Goal: Task Accomplishment & Management: Manage account settings

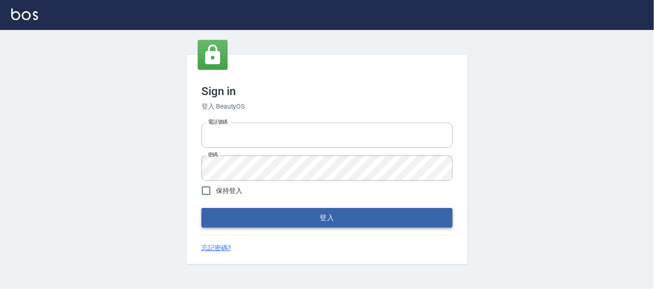
type input "0227605235"
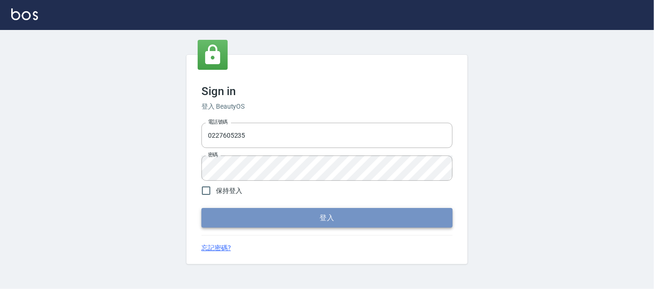
click at [226, 222] on button "登入" at bounding box center [326, 218] width 251 height 20
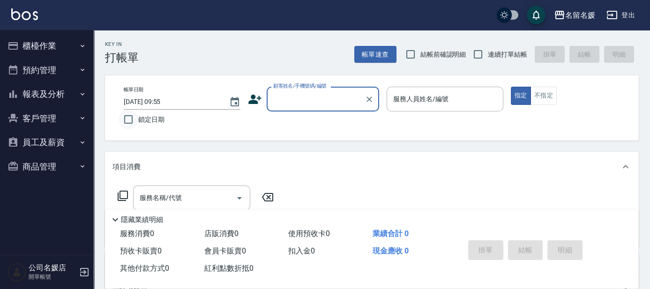
click at [131, 123] on input "鎖定日期" at bounding box center [128, 120] width 20 height 20
checkbox input "true"
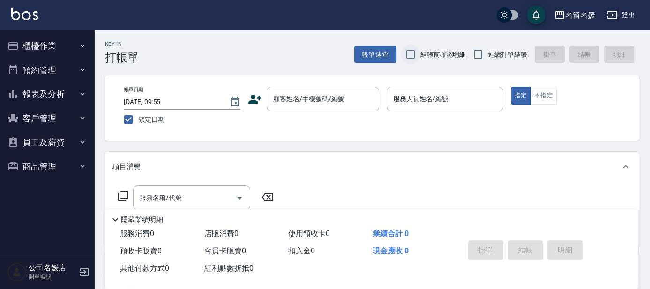
click at [413, 52] on input "結帳前確認明細" at bounding box center [410, 54] width 20 height 20
checkbox input "true"
click at [472, 56] on input "連續打單結帳" at bounding box center [478, 54] width 20 height 20
checkbox input "true"
click at [304, 97] on div "顧客姓名/手機號碼/編號 顧客姓名/手機號碼/編號" at bounding box center [323, 99] width 112 height 25
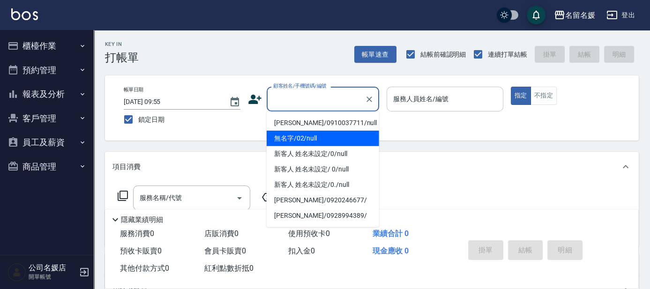
drag, startPoint x: 326, startPoint y: 140, endPoint x: 395, endPoint y: 93, distance: 84.0
click at [326, 138] on li "無名字/02/null" at bounding box center [323, 138] width 112 height 15
click at [398, 94] on label "服務人員姓名/編號" at bounding box center [420, 98] width 55 height 9
click at [398, 94] on input "服務人員姓名/編號" at bounding box center [445, 99] width 108 height 16
type input "無名字/02/null"
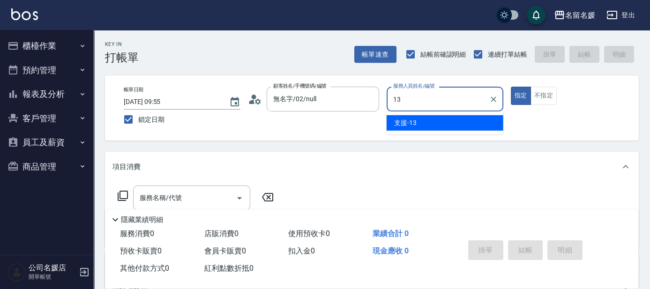
type input "13"
type button "true"
type input "支援-13"
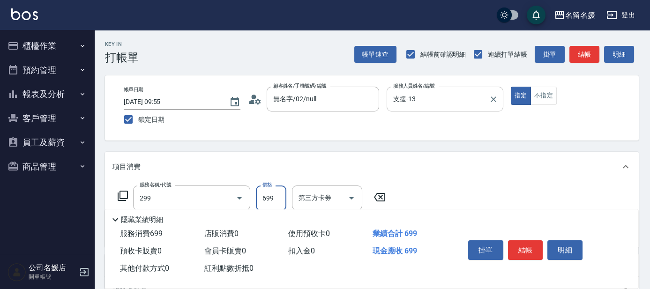
type input "滾珠洗髮699(299)"
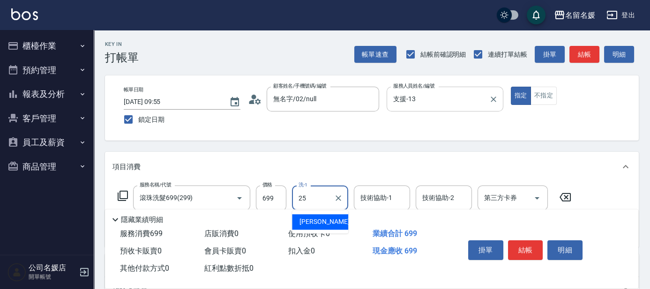
type input "[PERSON_NAME]-25"
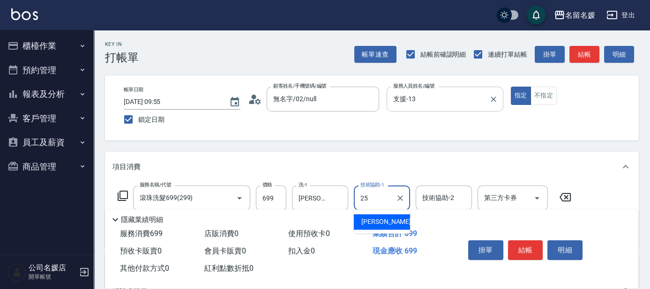
type input "[PERSON_NAME]-25"
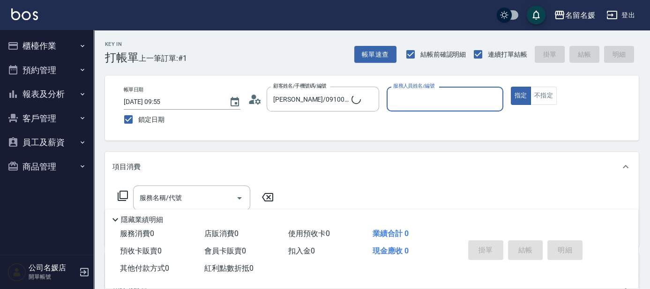
type input "新客人 姓名未設定/0/null"
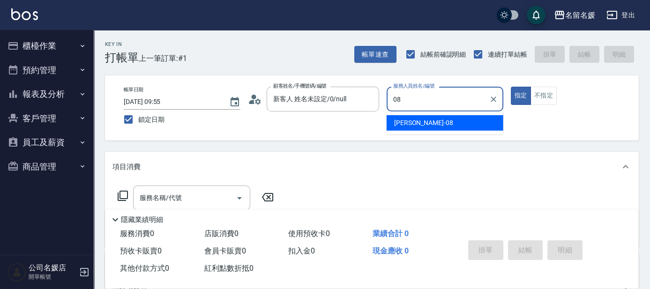
type input "許明雅-08"
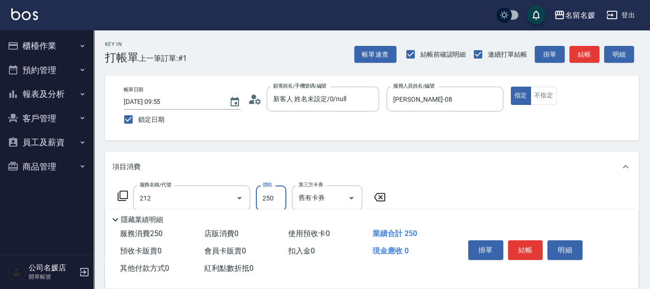
type input "洗髮券-(卡)250(212)"
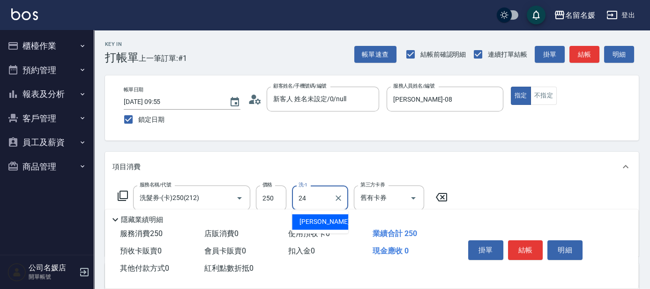
type input "張家惠-24"
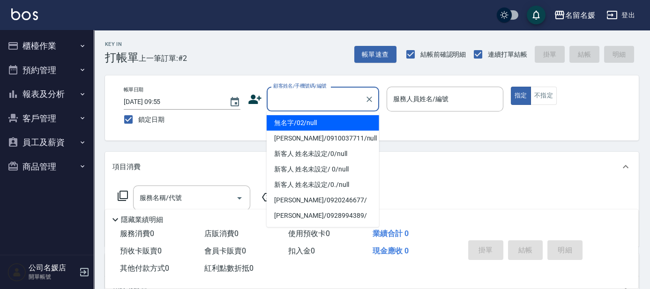
click at [325, 94] on input "顧客姓名/手機號碼/編號" at bounding box center [316, 99] width 90 height 16
click at [330, 119] on li "無名字/02/null" at bounding box center [323, 122] width 112 height 15
type input "無名字/02/null"
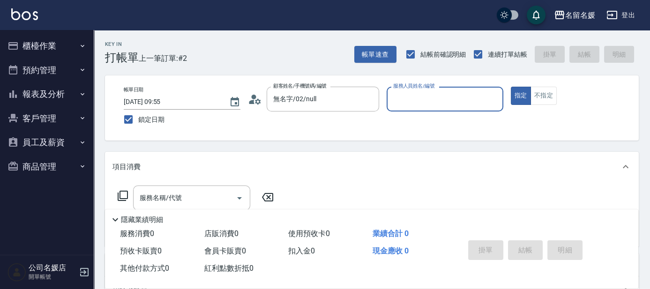
click at [411, 98] on input "服務人員姓名/編號" at bounding box center [445, 99] width 108 height 16
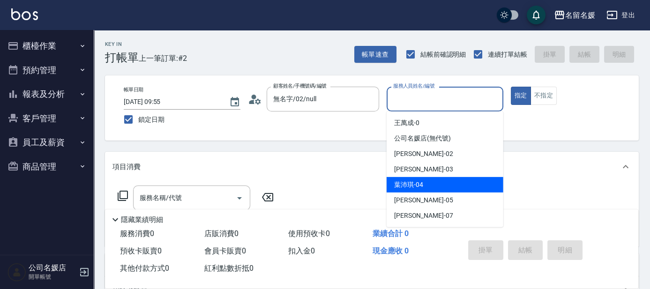
click at [427, 183] on div "葉沛琪 -04" at bounding box center [444, 184] width 117 height 15
type input "[PERSON_NAME]-04"
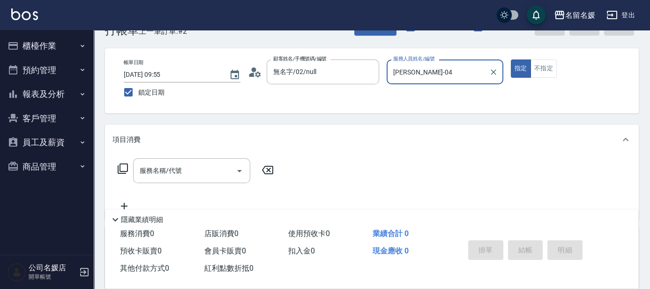
scroll to position [42, 0]
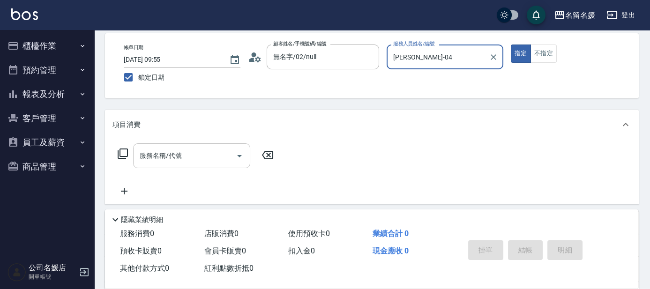
click at [210, 157] on input "服務名稱/代號" at bounding box center [184, 156] width 95 height 16
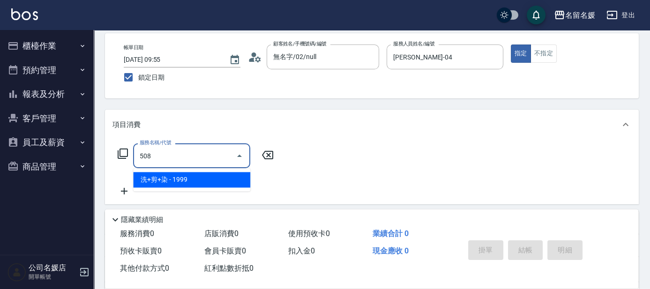
click at [225, 184] on span "洗+剪+染 - 1999" at bounding box center [191, 179] width 117 height 15
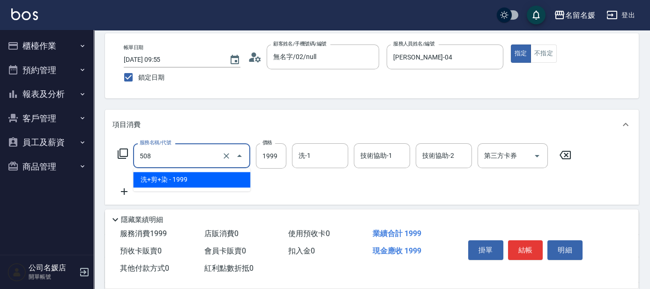
drag, startPoint x: 204, startPoint y: 163, endPoint x: 212, endPoint y: 179, distance: 17.6
click at [204, 164] on div "508 服務名稱/代號" at bounding box center [191, 155] width 117 height 25
click at [220, 176] on span "洗+剪+染 - 1999" at bounding box center [191, 179] width 117 height 15
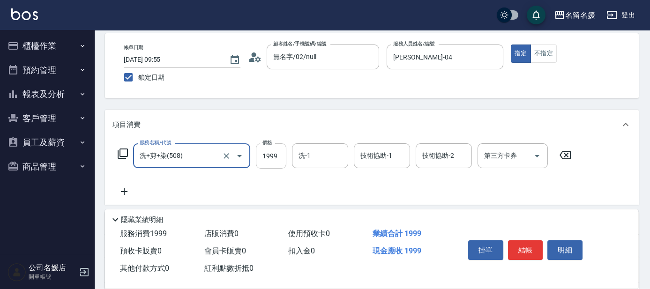
type input "洗+剪+染(508)"
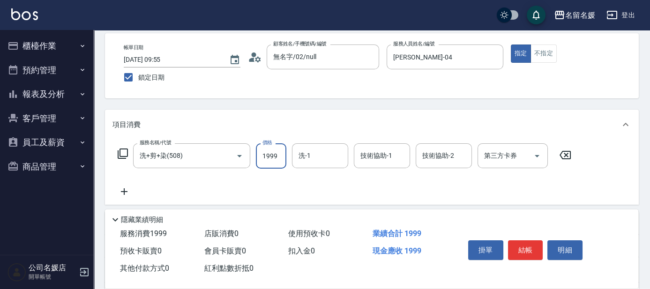
click at [262, 154] on input "1999" at bounding box center [271, 155] width 30 height 25
type input "3000"
click at [325, 158] on input "洗-1" at bounding box center [320, 156] width 48 height 16
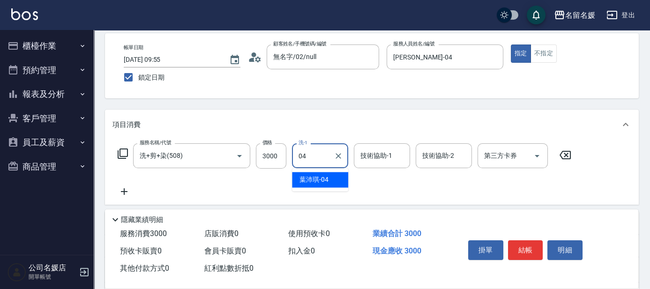
type input "0"
click at [319, 175] on span "許庭瑀 -21" at bounding box center [328, 180] width 59 height 10
type input "許庭瑀-21"
click at [370, 160] on input "技術協助-1" at bounding box center [382, 156] width 48 height 16
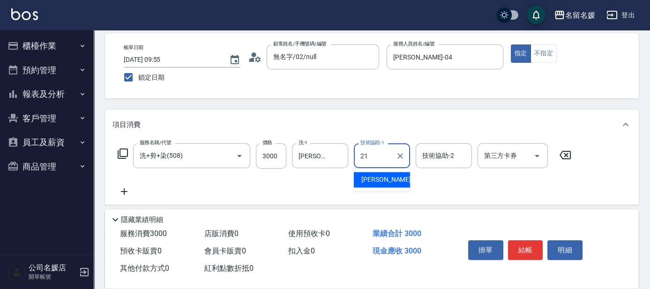
click at [371, 178] on span "許庭瑀 -21" at bounding box center [390, 180] width 59 height 10
type input "許庭瑀-21"
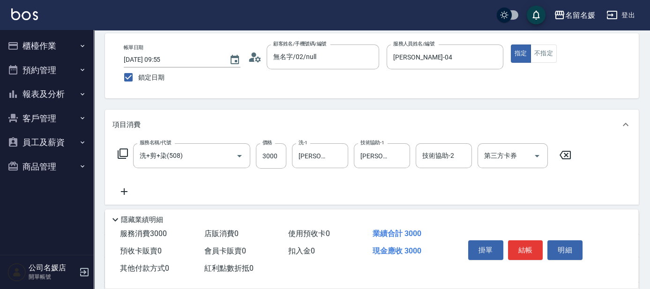
click at [123, 187] on icon at bounding box center [123, 191] width 23 height 11
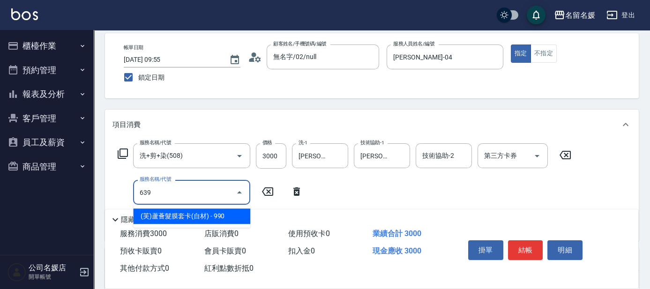
click at [203, 214] on span "(芙)蘆薈髮膜套卡(自材) - 990" at bounding box center [191, 215] width 117 height 15
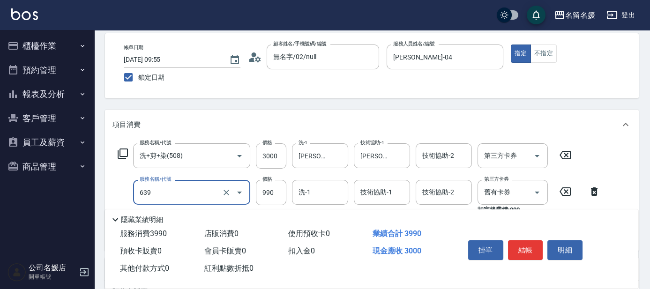
click at [196, 196] on input "639" at bounding box center [178, 192] width 82 height 16
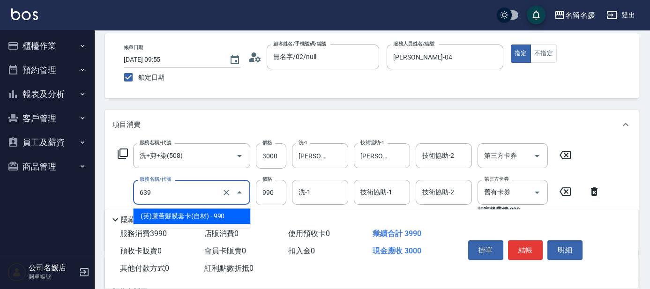
click at [208, 217] on span "(芙)蘆薈髮膜套卡(自材) - 990" at bounding box center [191, 215] width 117 height 15
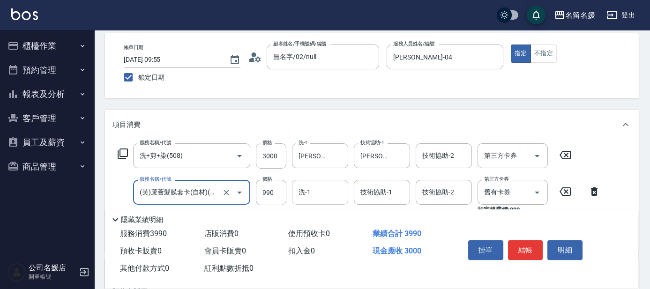
type input "(芙)蘆薈髮膜套卡(自材)(639)"
click at [311, 195] on input "洗-1" at bounding box center [320, 192] width 48 height 16
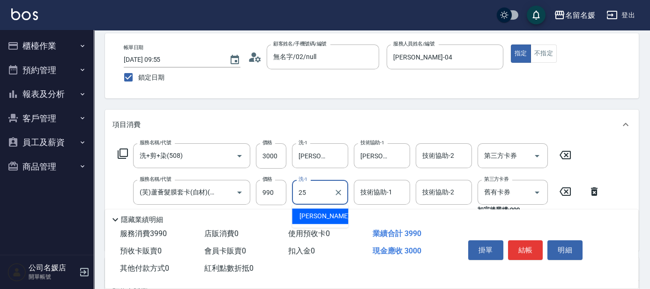
click at [308, 214] on span "[PERSON_NAME]-25" at bounding box center [328, 216] width 59 height 10
type input "[PERSON_NAME]-25"
click at [386, 195] on div "技術協助-1 技術協助-1" at bounding box center [382, 192] width 56 height 25
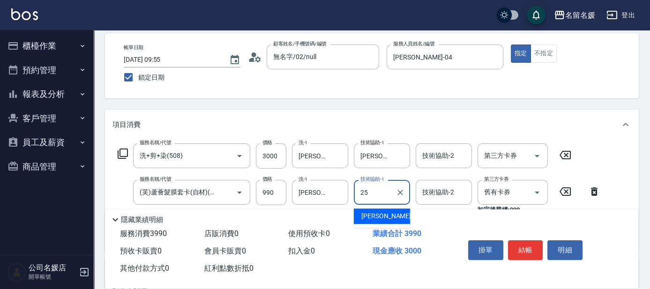
click at [381, 215] on span "[PERSON_NAME]-25" at bounding box center [390, 216] width 59 height 10
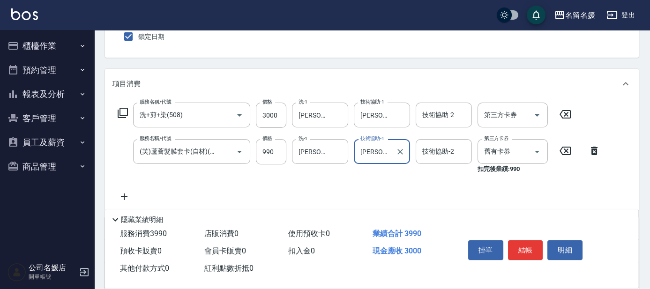
scroll to position [127, 0]
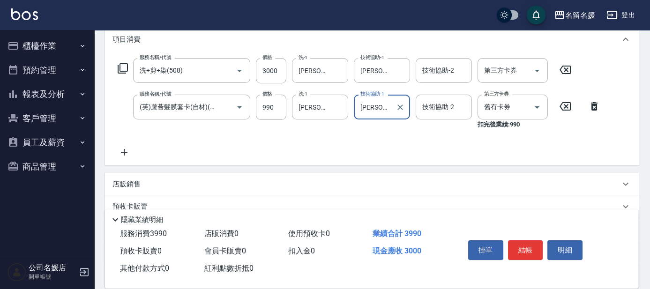
type input "[PERSON_NAME]-25"
click at [125, 151] on icon at bounding box center [124, 152] width 7 height 7
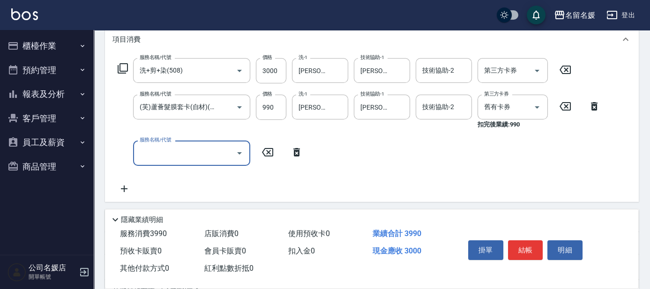
scroll to position [0, 0]
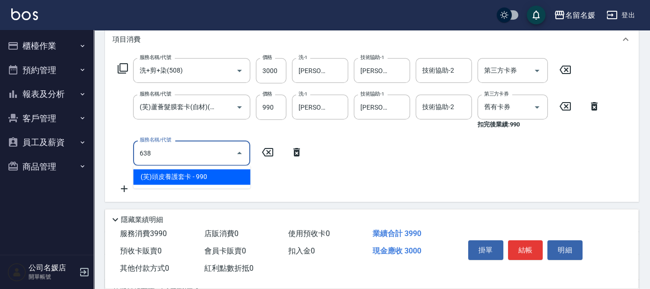
click at [193, 177] on span "(芙)頭皮養護套卡 - 990" at bounding box center [191, 176] width 117 height 15
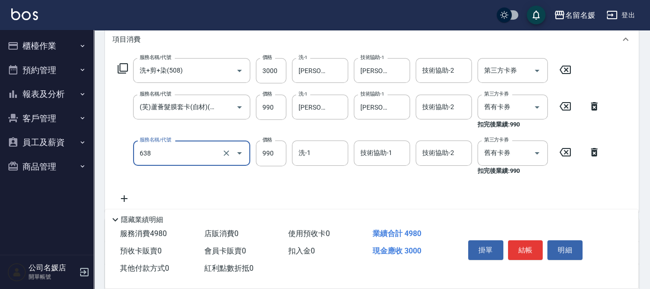
drag, startPoint x: 185, startPoint y: 155, endPoint x: 187, endPoint y: 161, distance: 6.7
click at [186, 157] on input "638" at bounding box center [178, 153] width 82 height 16
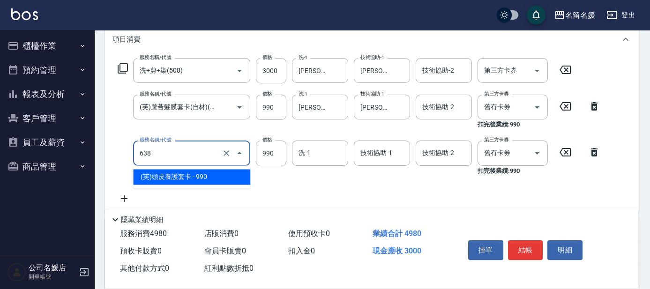
drag, startPoint x: 193, startPoint y: 170, endPoint x: 259, endPoint y: 170, distance: 66.0
click at [193, 170] on span "(芙)頭皮養護套卡 - 990" at bounding box center [191, 176] width 117 height 15
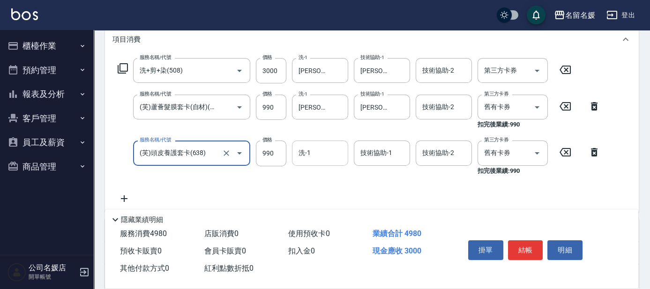
type input "(芙)頭皮養護套卡(638)"
click at [321, 156] on input "洗-1" at bounding box center [320, 153] width 48 height 16
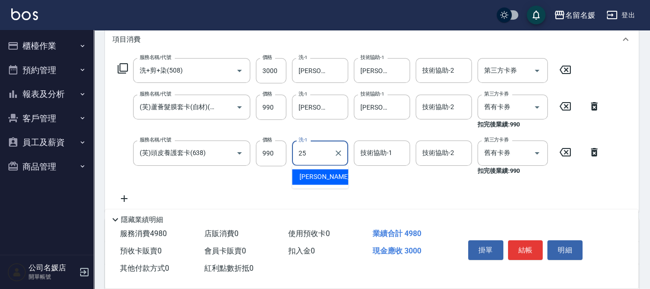
click at [317, 176] on span "[PERSON_NAME]-25" at bounding box center [328, 177] width 59 height 10
type input "[PERSON_NAME]-25"
click at [389, 153] on div "技術協助-1 技術協助-1" at bounding box center [382, 153] width 56 height 25
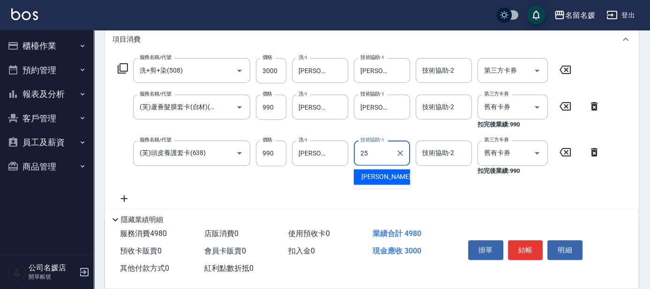
click at [381, 177] on span "[PERSON_NAME]-25" at bounding box center [390, 177] width 59 height 10
type input "[PERSON_NAME]-25"
click at [592, 106] on icon at bounding box center [594, 106] width 7 height 8
type input "(芙)頭皮養護套卡(638)"
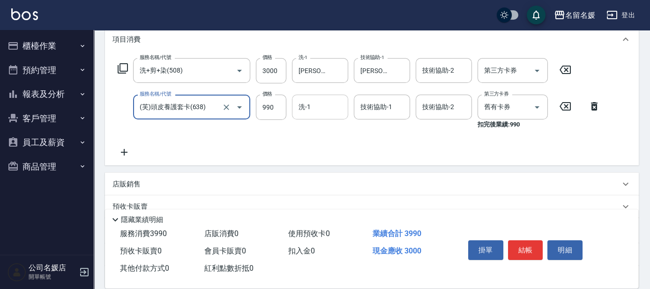
click at [313, 105] on input "洗-1" at bounding box center [320, 107] width 48 height 16
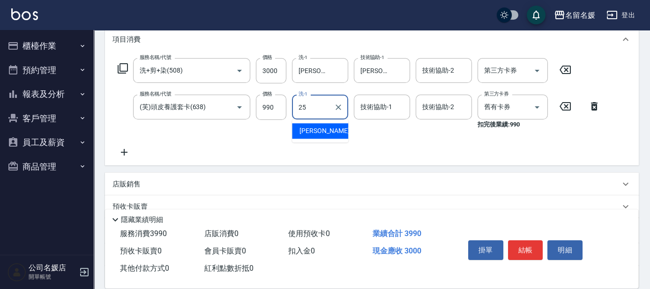
drag, startPoint x: 330, startPoint y: 130, endPoint x: 378, endPoint y: 111, distance: 51.8
click at [330, 129] on div "[PERSON_NAME]-25" at bounding box center [320, 130] width 56 height 15
type input "[PERSON_NAME]-25"
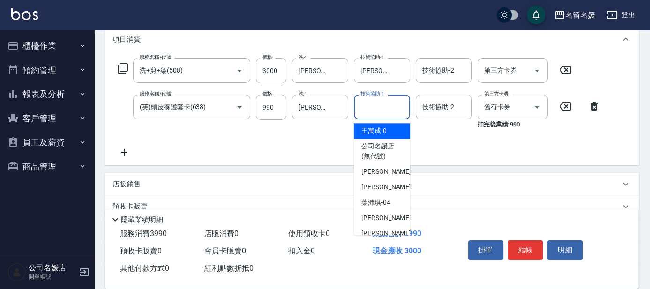
click at [378, 111] on input "技術協助-1" at bounding box center [382, 107] width 48 height 16
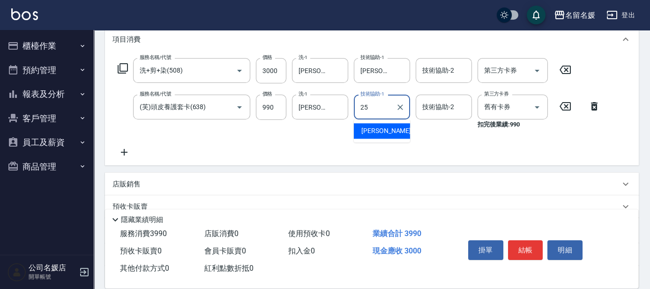
click at [379, 130] on span "[PERSON_NAME]-25" at bounding box center [390, 131] width 59 height 10
type input "[PERSON_NAME]-25"
click at [521, 250] on button "結帳" at bounding box center [525, 250] width 35 height 20
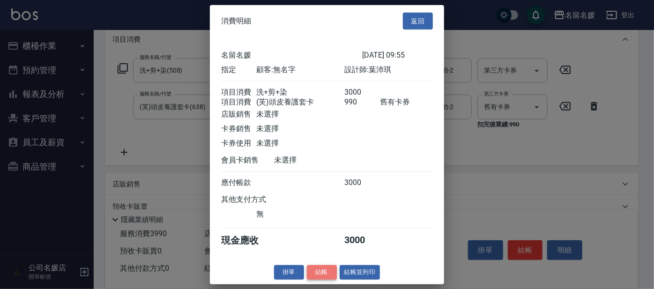
click at [317, 279] on button "結帳" at bounding box center [322, 272] width 30 height 15
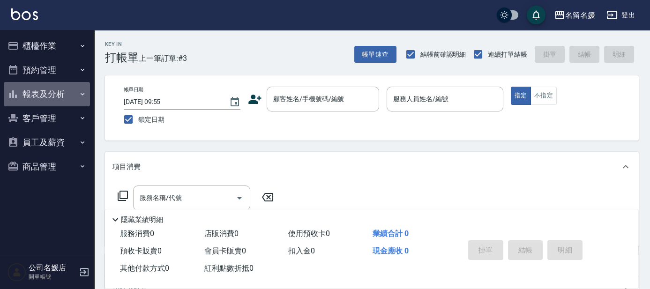
click at [40, 94] on button "報表及分析" at bounding box center [47, 94] width 86 height 24
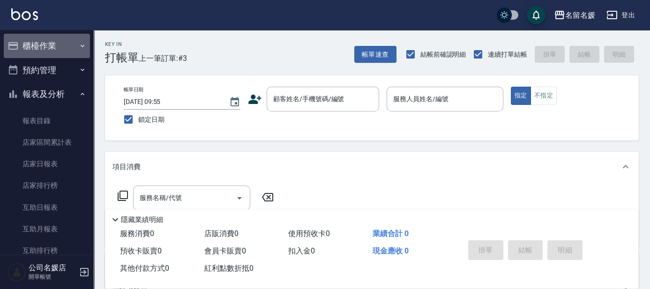
click at [50, 44] on button "櫃檯作業" at bounding box center [47, 46] width 86 height 24
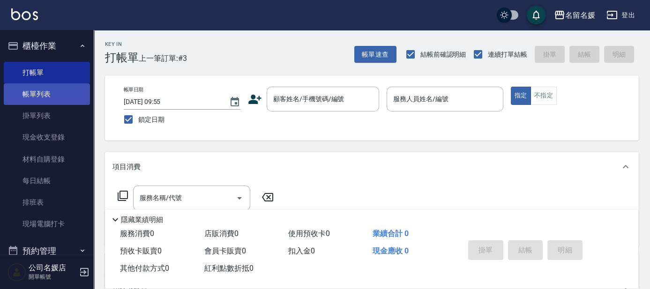
click at [59, 95] on link "帳單列表" at bounding box center [47, 94] width 86 height 22
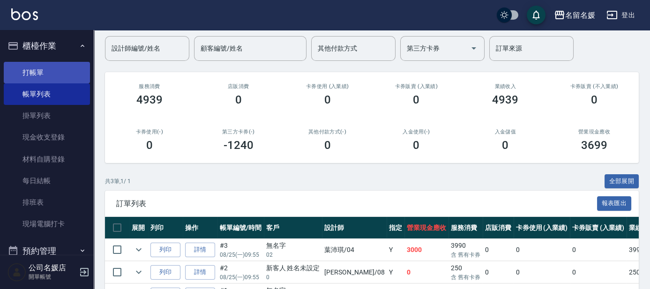
scroll to position [42, 0]
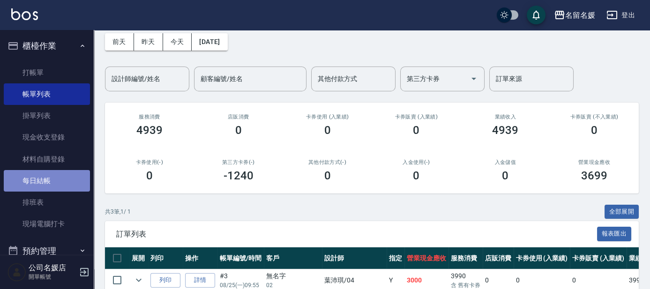
click at [60, 182] on link "每日結帳" at bounding box center [47, 181] width 86 height 22
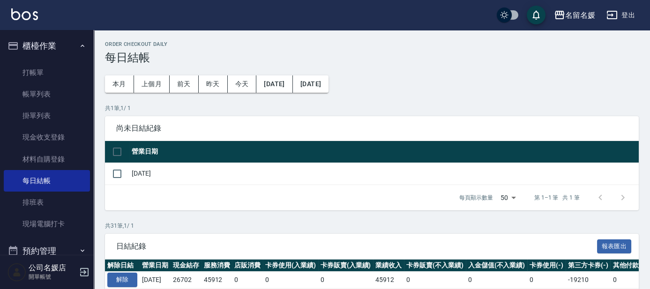
scroll to position [42, 0]
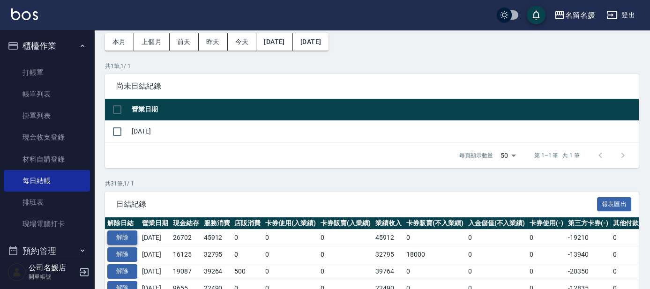
click at [124, 236] on button "解除" at bounding box center [122, 237] width 30 height 15
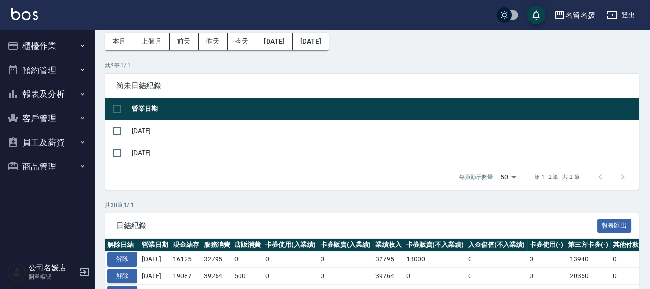
scroll to position [43, 0]
click at [46, 46] on button "櫃檯作業" at bounding box center [47, 46] width 86 height 24
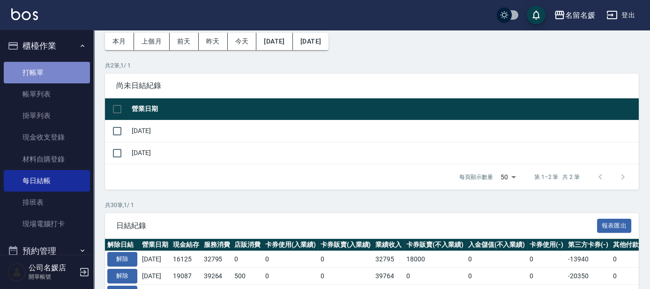
click at [53, 74] on link "打帳單" at bounding box center [47, 73] width 86 height 22
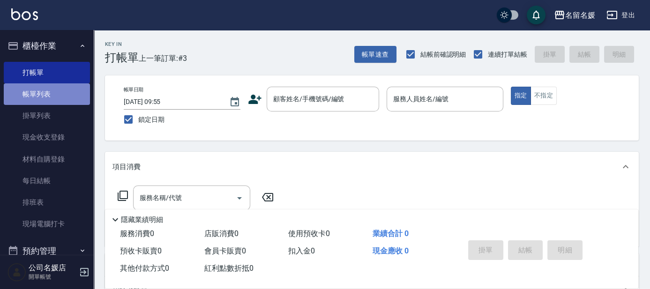
click at [71, 89] on link "帳單列表" at bounding box center [47, 94] width 86 height 22
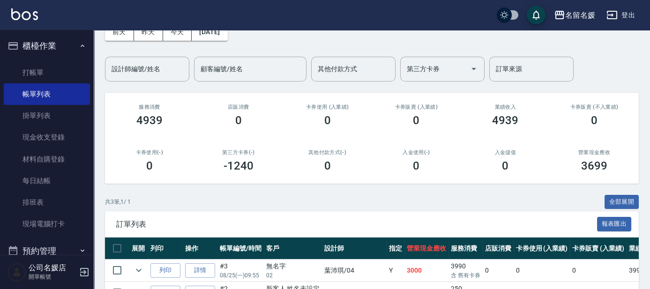
scroll to position [5, 0]
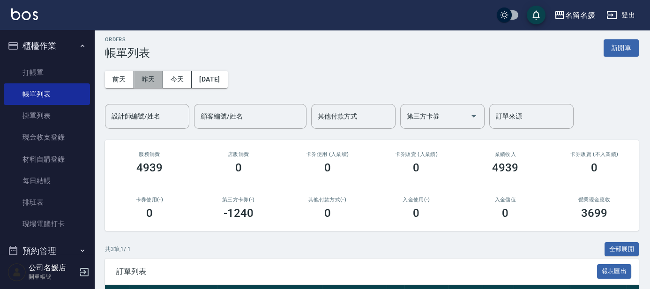
click at [147, 74] on button "昨天" at bounding box center [148, 79] width 29 height 17
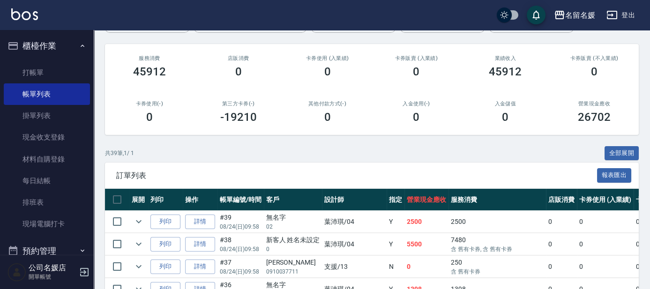
scroll to position [170, 0]
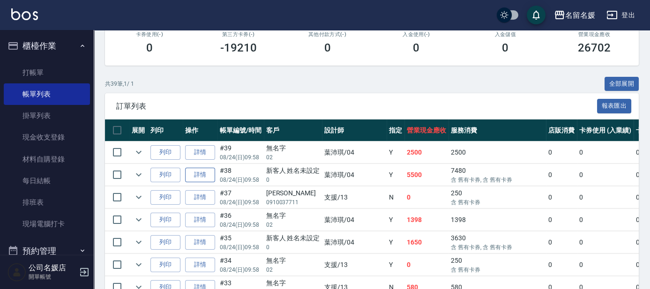
click at [210, 173] on link "詳情" at bounding box center [200, 175] width 30 height 15
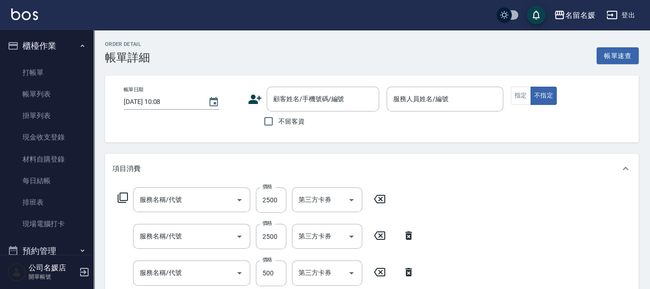
scroll to position [21, 0]
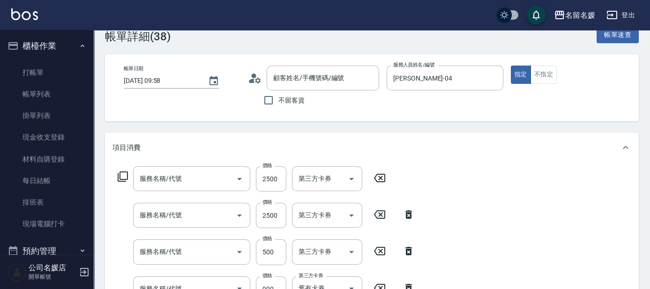
type input "[DATE] 09:58"
type input "[PERSON_NAME]-04"
type input "洗+剪+染(508)"
type input "剪髮(580)(408)"
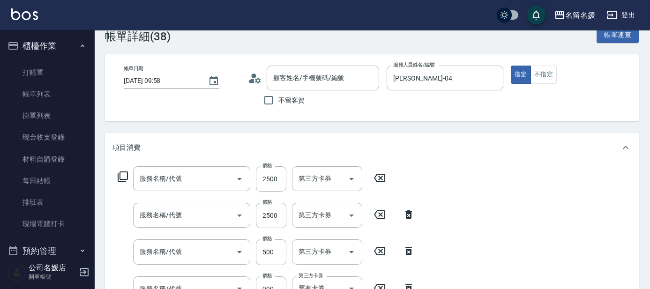
type input "(芙)蘆薈髮膜套卡(自材)(639)"
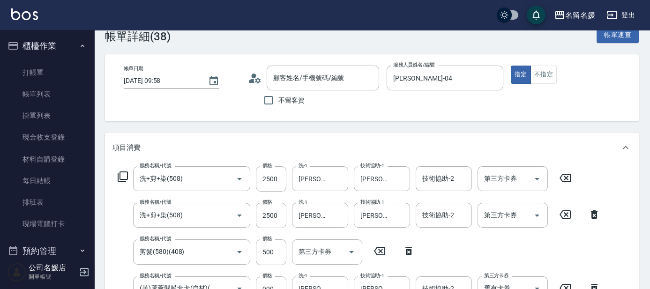
scroll to position [170, 0]
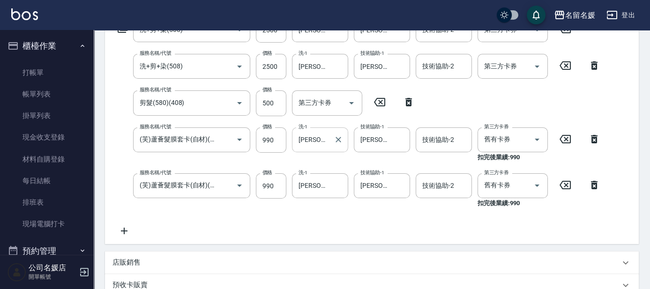
type input "新客人 姓名未設定/0/null"
click at [336, 139] on icon "Clear" at bounding box center [337, 139] width 9 height 9
click at [317, 162] on span "[PERSON_NAME]-25" at bounding box center [328, 163] width 59 height 10
click at [400, 139] on icon "Clear" at bounding box center [400, 140] width 6 height 6
type input "[PERSON_NAME]-25"
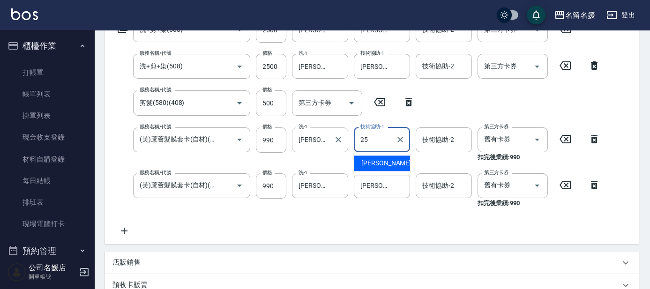
click at [400, 159] on div "[PERSON_NAME]-25" at bounding box center [382, 163] width 56 height 15
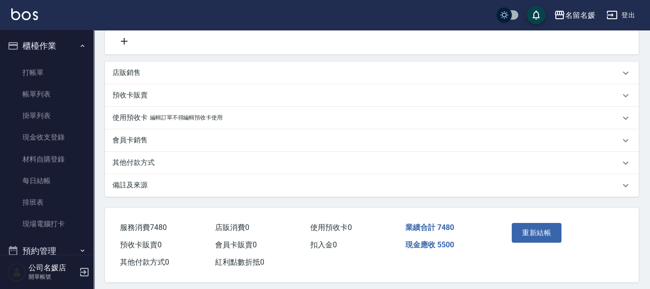
scroll to position [367, 0]
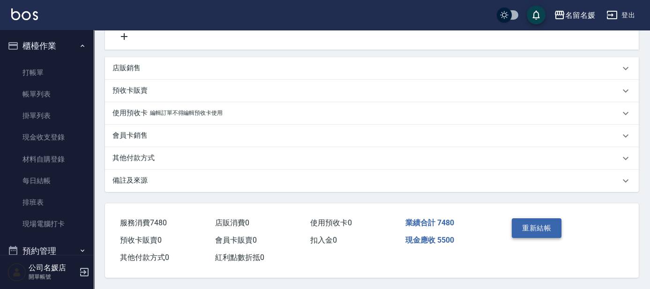
type input "[PERSON_NAME]-25"
click at [519, 226] on button "重新結帳" at bounding box center [536, 228] width 50 height 20
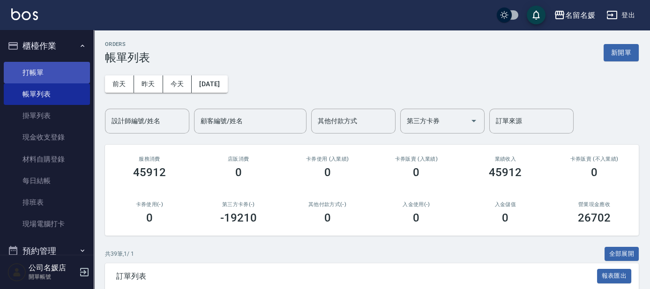
click at [55, 74] on link "打帳單" at bounding box center [47, 73] width 86 height 22
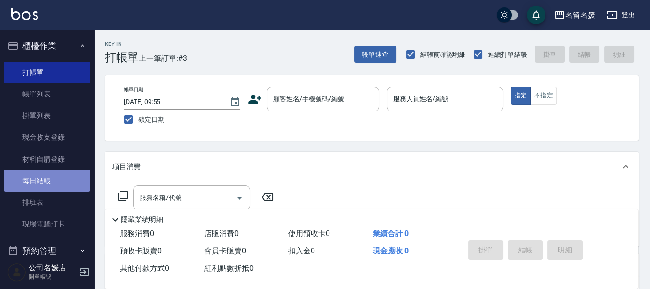
click at [61, 180] on link "每日結帳" at bounding box center [47, 181] width 86 height 22
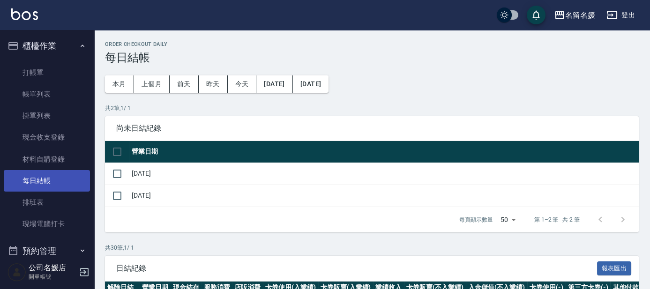
click at [61, 180] on link "每日結帳" at bounding box center [47, 181] width 86 height 22
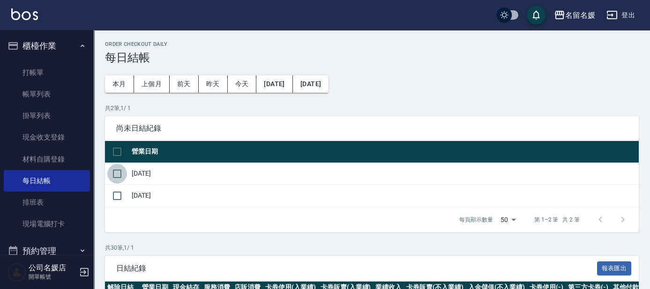
click at [114, 171] on input "checkbox" at bounding box center [117, 174] width 20 height 20
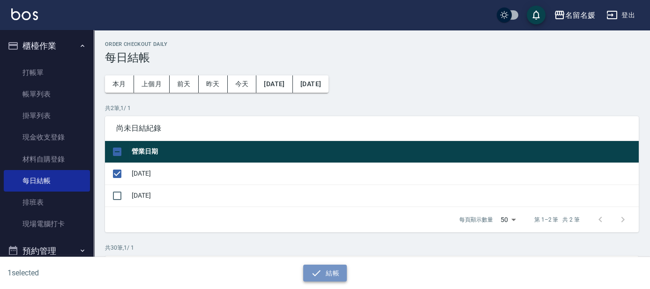
click at [319, 271] on icon "button" at bounding box center [316, 273] width 8 height 6
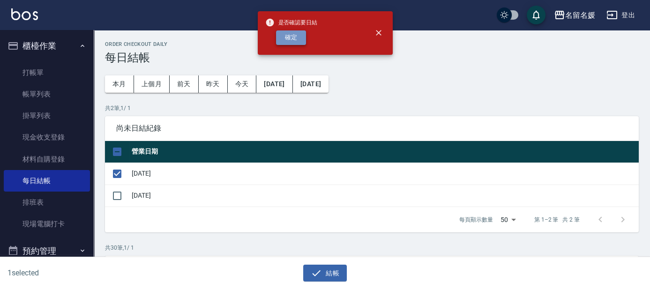
click at [290, 40] on button "確定" at bounding box center [291, 37] width 30 height 15
checkbox input "false"
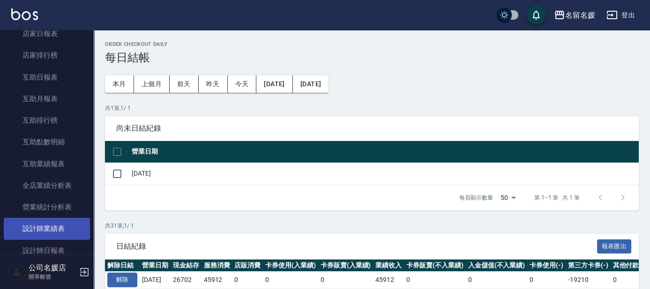
scroll to position [127, 0]
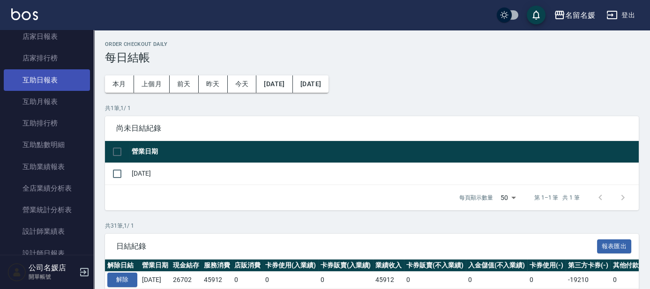
click at [56, 84] on link "互助日報表" at bounding box center [47, 80] width 86 height 22
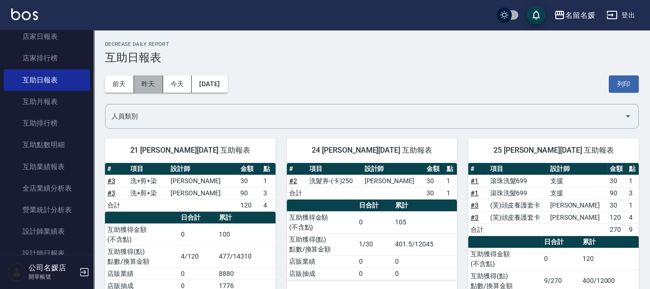
click at [145, 85] on button "昨天" at bounding box center [148, 83] width 29 height 17
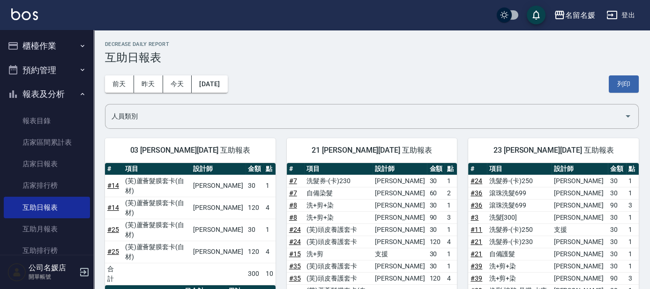
click at [46, 42] on button "櫃檯作業" at bounding box center [47, 46] width 86 height 24
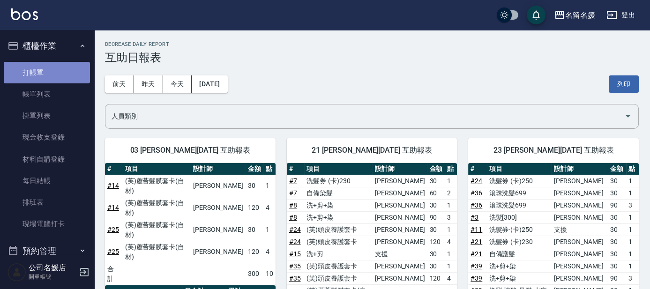
click at [66, 74] on link "打帳單" at bounding box center [47, 73] width 86 height 22
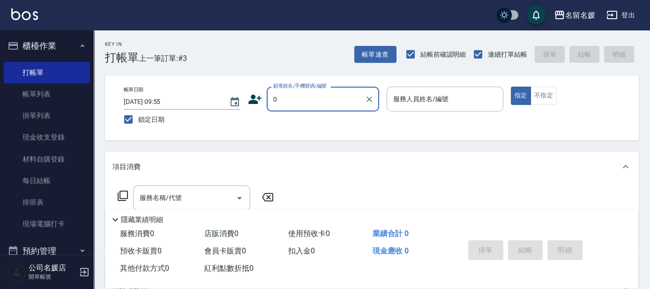
type input "新客人 姓名未設定/0/null"
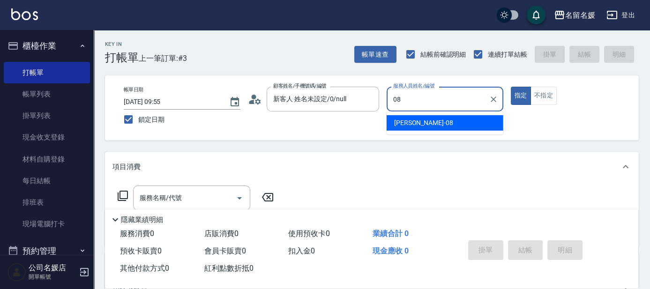
type input "許明雅-08"
type button "true"
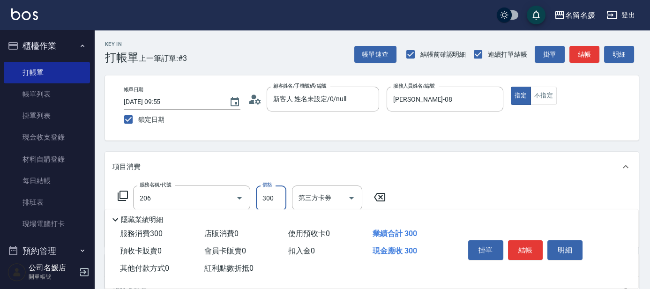
type input "洗髮[300](206)"
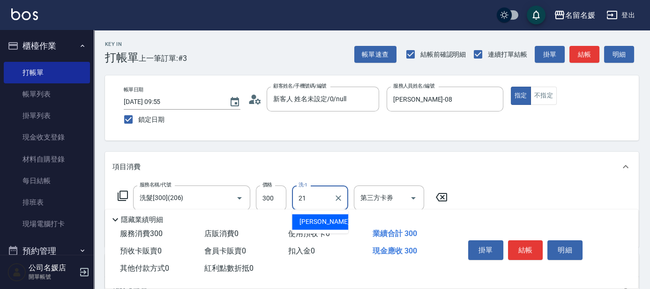
type input "許庭瑀-21"
